Goal: Task Accomplishment & Management: Manage account settings

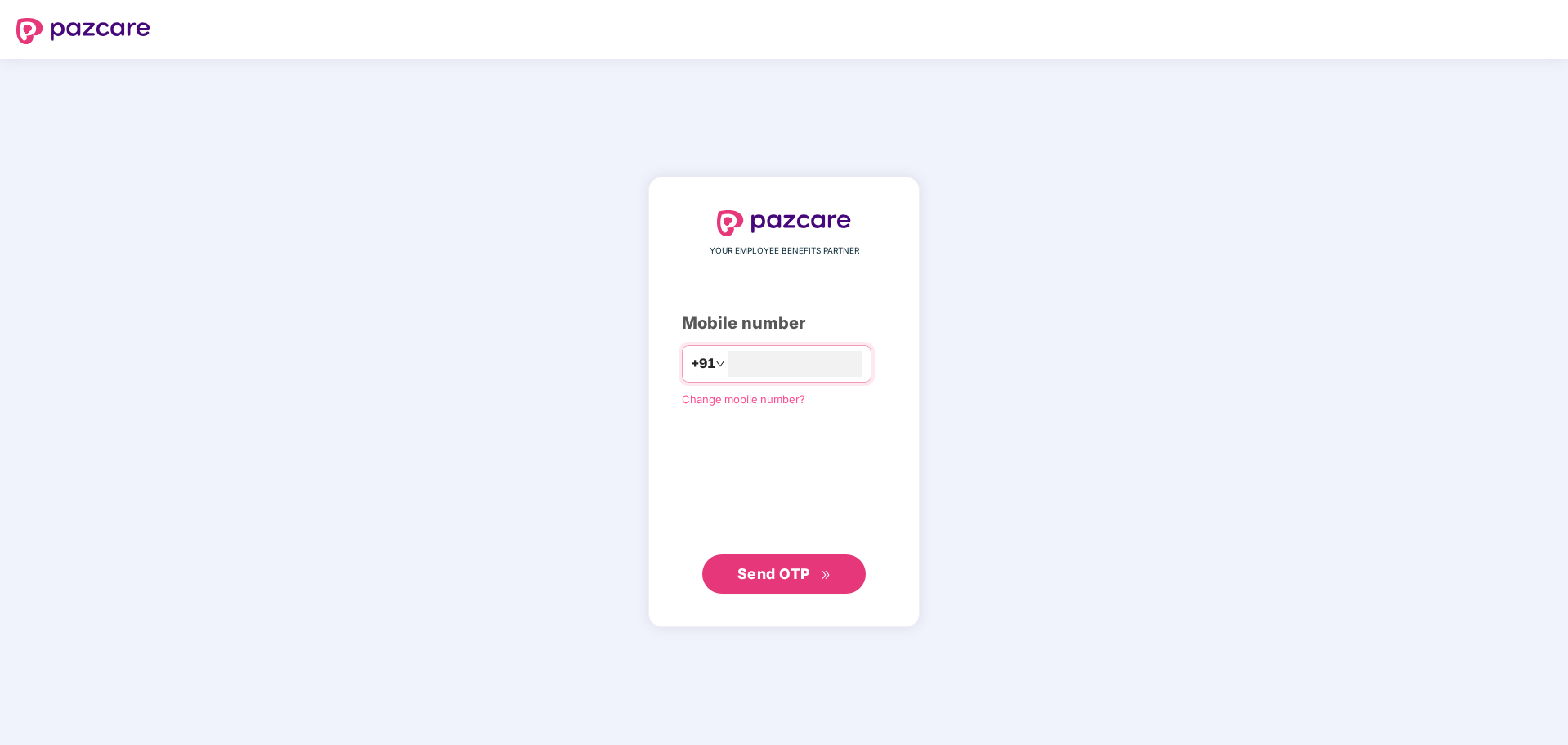
type input "**********"
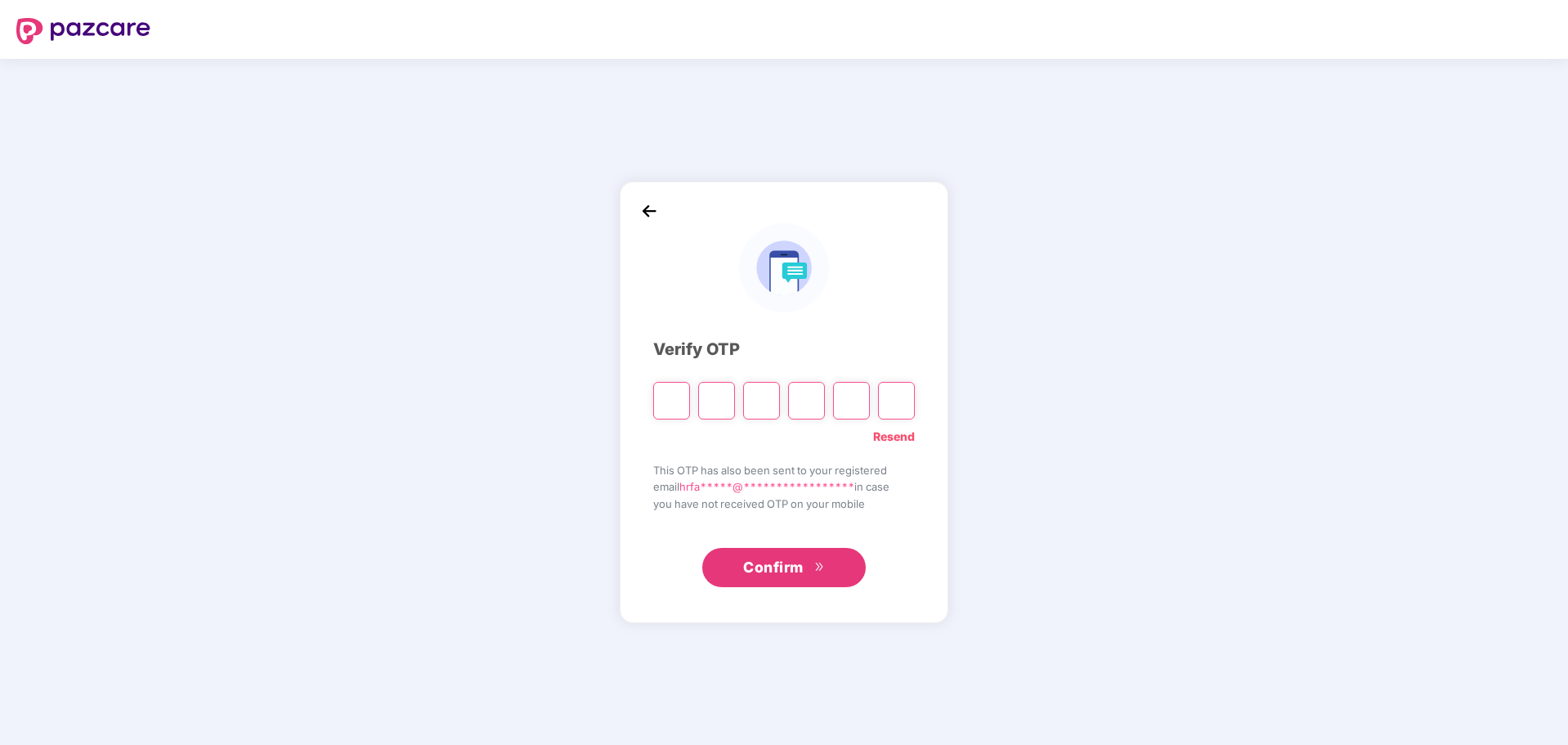
type input "*"
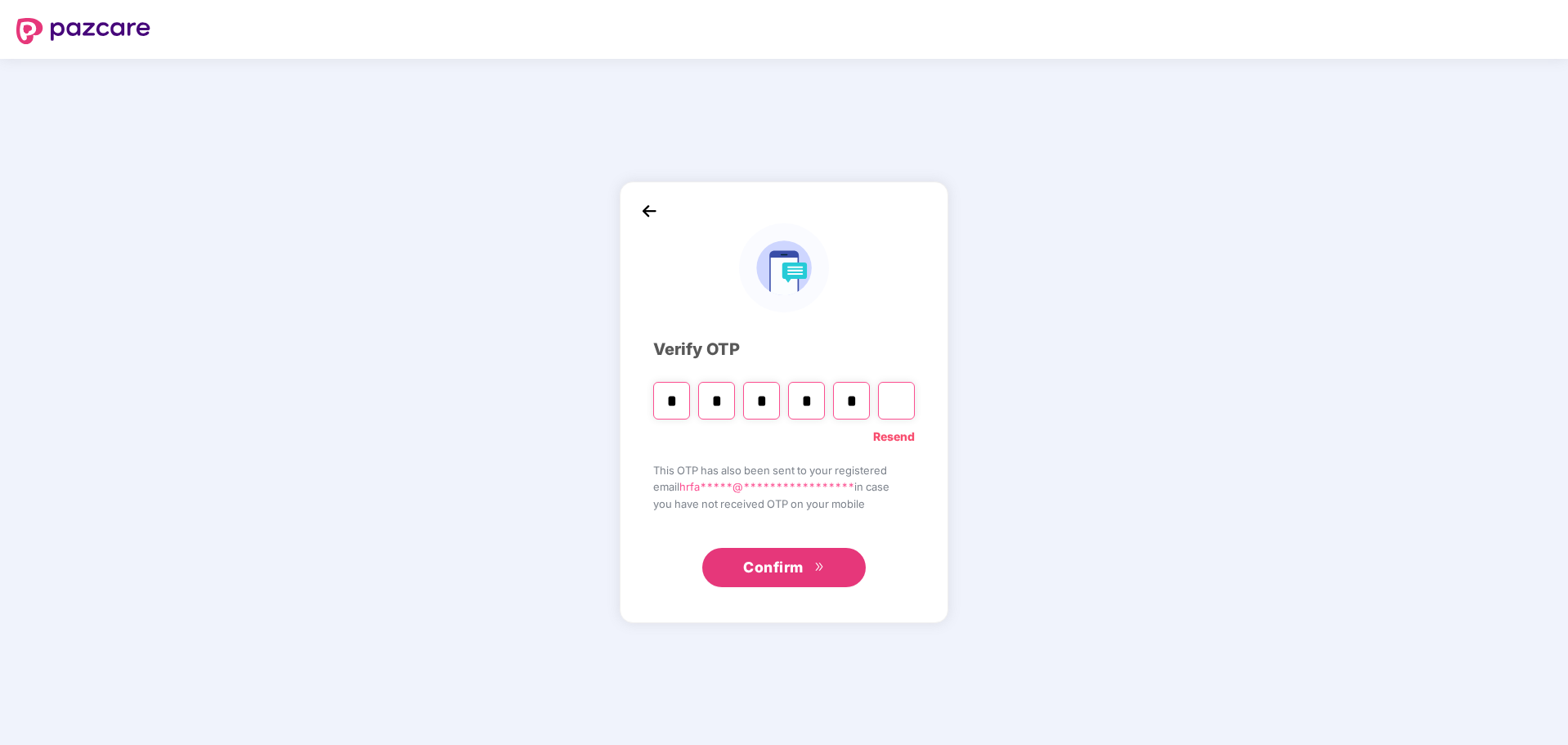
type input "*"
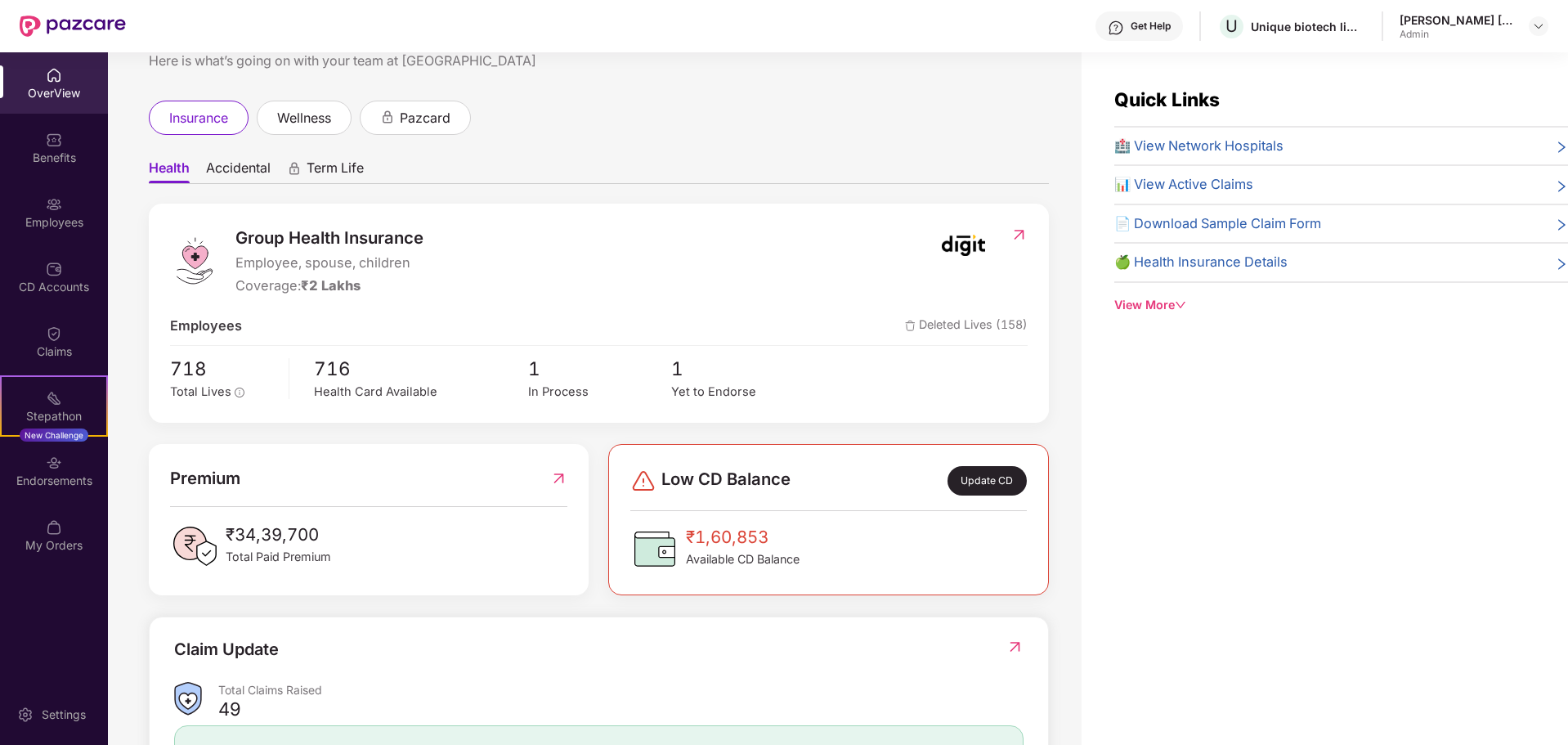
scroll to position [163, 0]
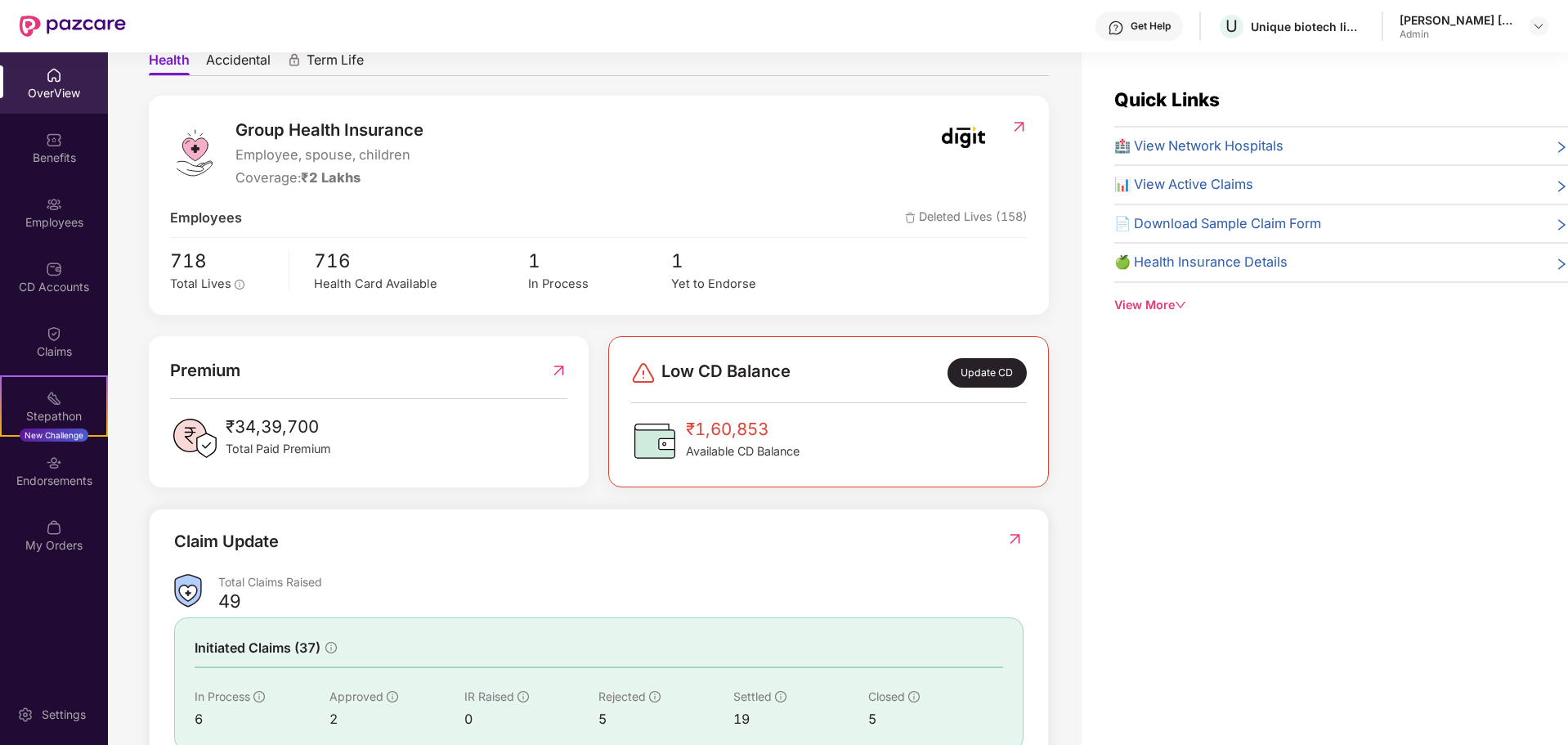
click at [550, 373] on img at bounding box center [558, 371] width 17 height 27
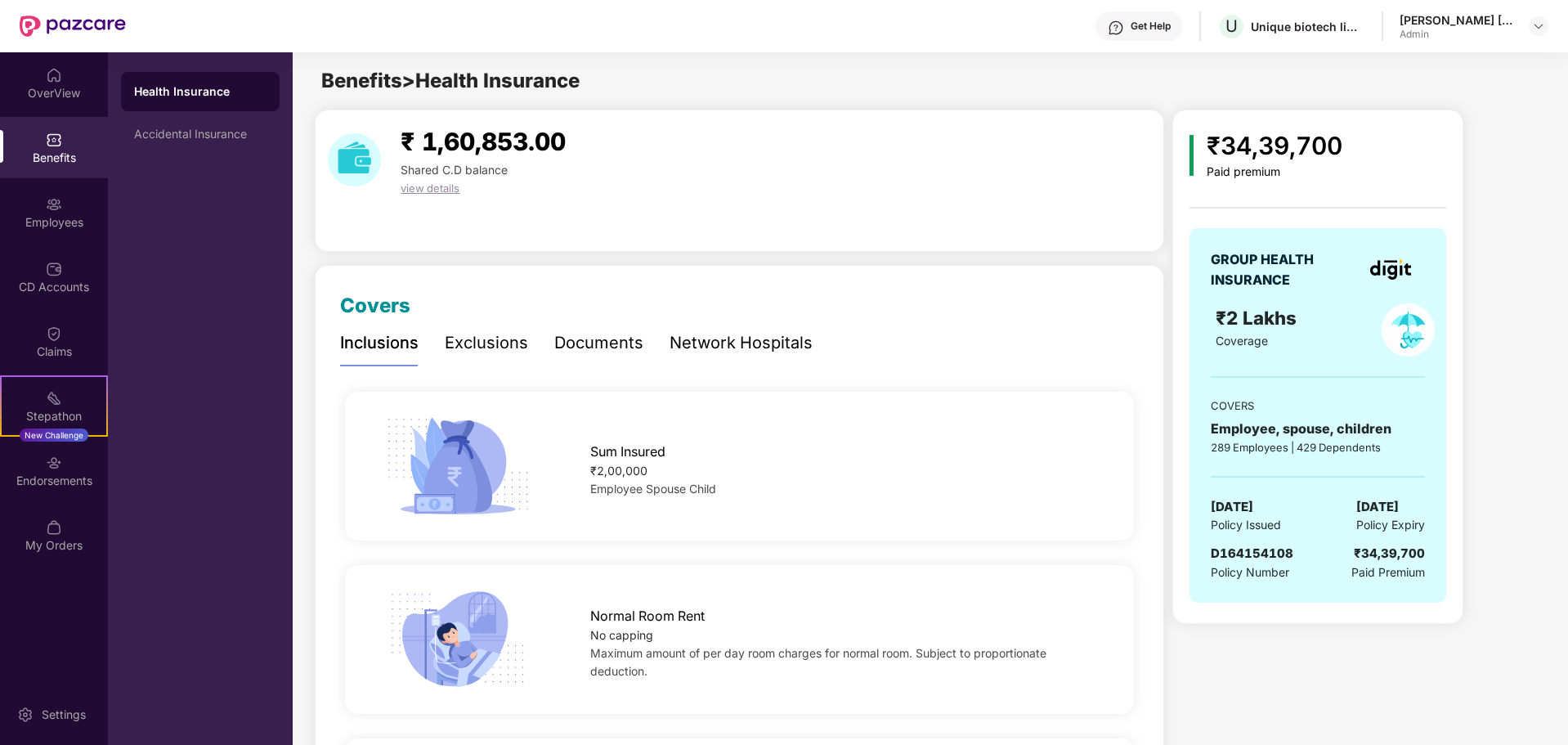
click at [256, 162] on div "Health Insurance Accidental Insurance" at bounding box center [200, 398] width 185 height 693
click at [245, 143] on div "Accidental Insurance" at bounding box center [199, 134] width 159 height 39
